Goal: Navigation & Orientation: Go to known website

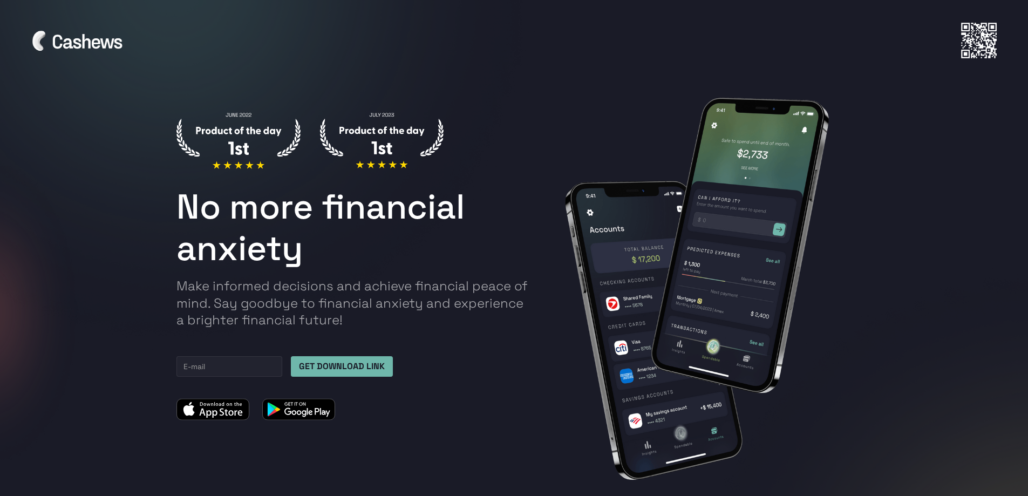
click at [303, 408] on img at bounding box center [298, 409] width 73 height 22
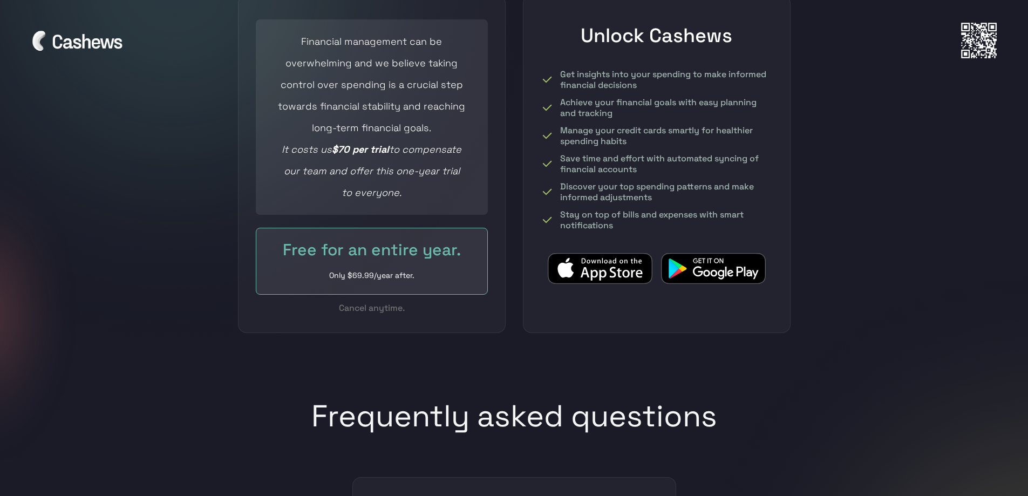
scroll to position [4586, 0]
